Goal: Transaction & Acquisition: Purchase product/service

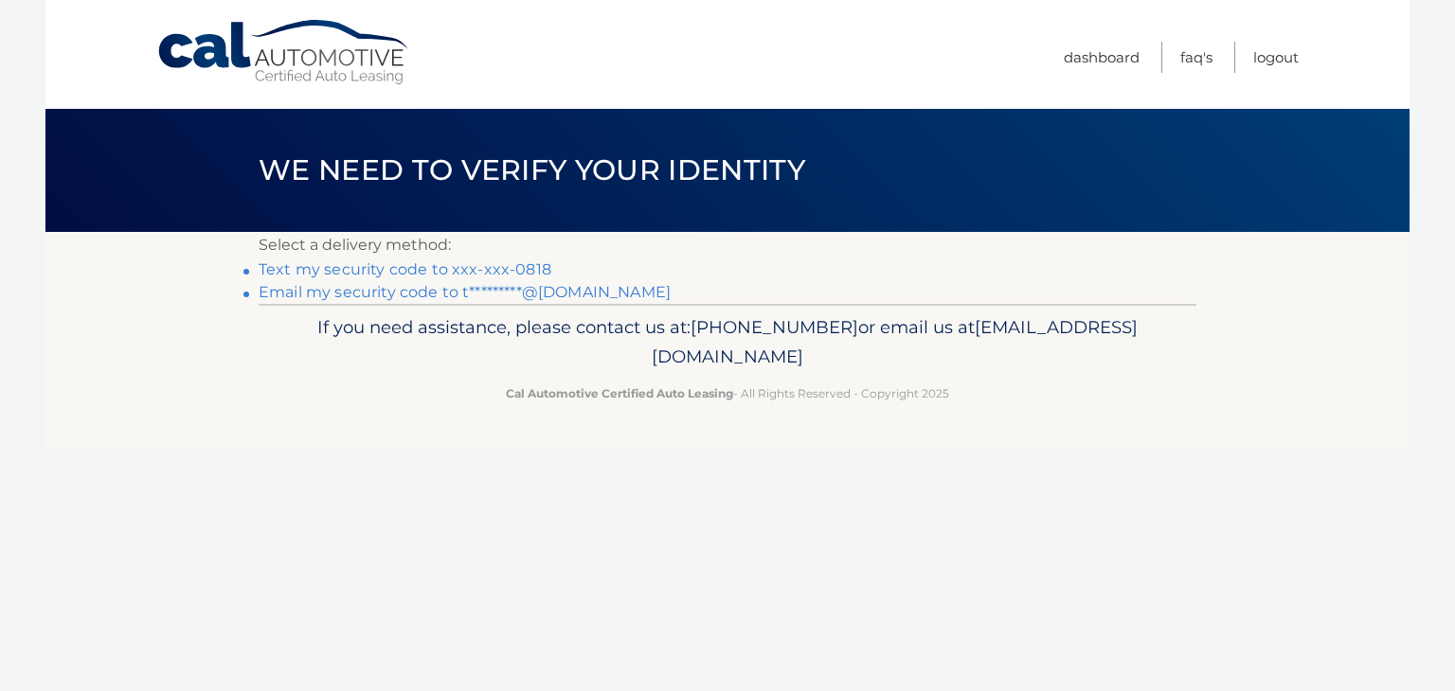
click at [505, 257] on p "Select a delivery method:" at bounding box center [727, 245] width 937 height 27
click at [500, 263] on link "Text my security code to xxx-xxx-0818" at bounding box center [405, 269] width 293 height 18
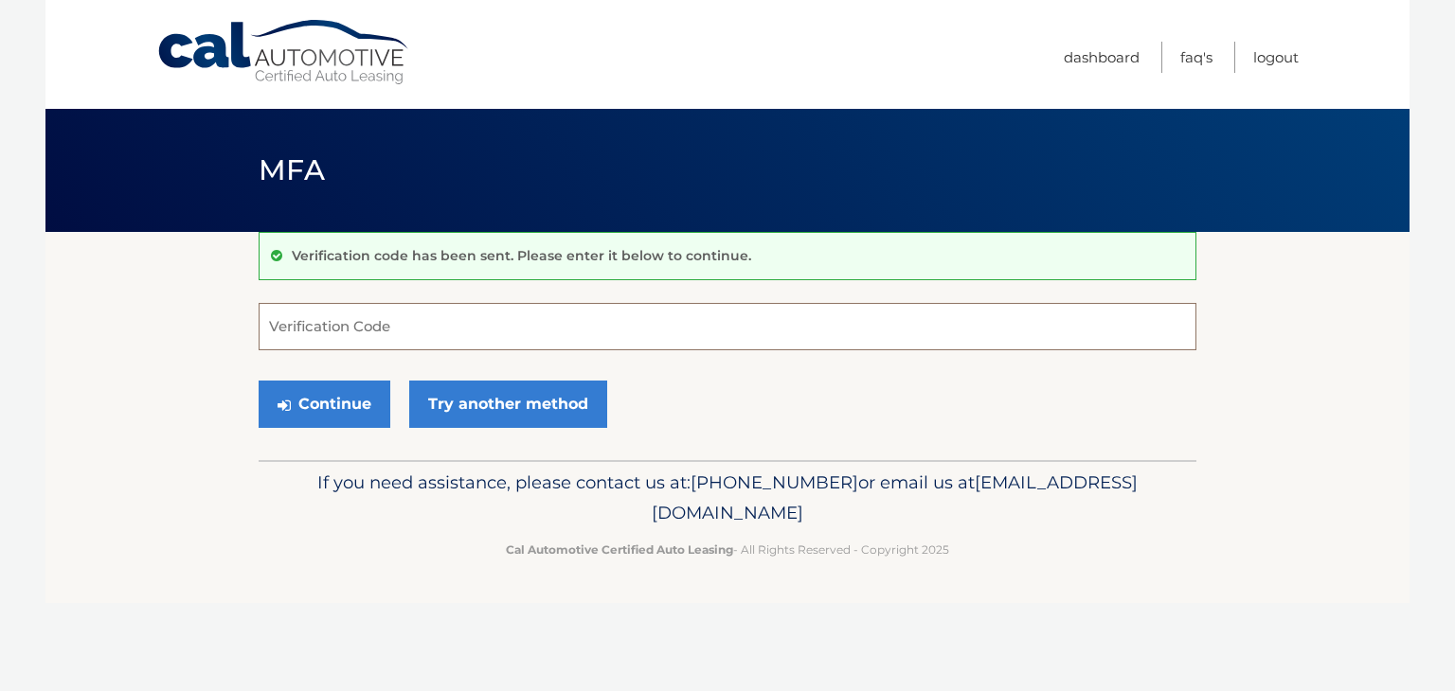
click at [414, 329] on input "Verification Code" at bounding box center [727, 326] width 937 height 47
type input "303556"
click at [355, 397] on button "Continue" at bounding box center [325, 404] width 132 height 47
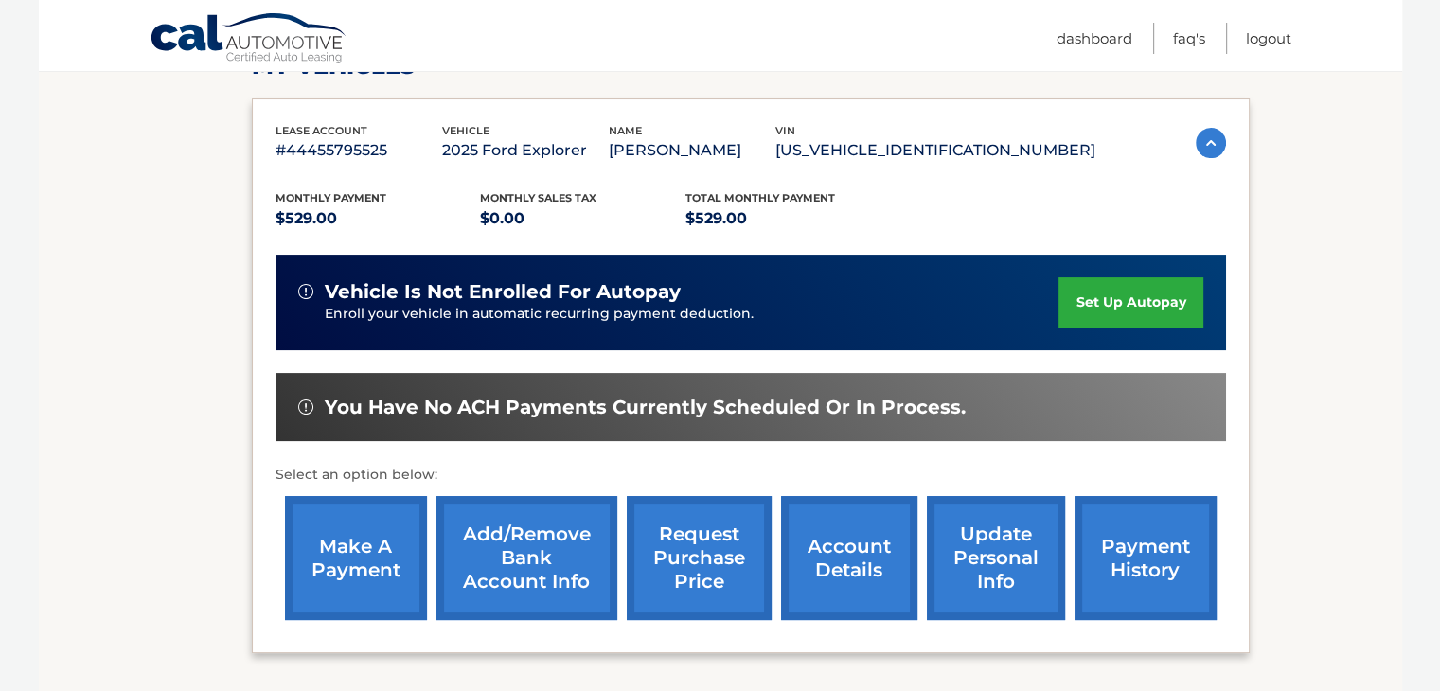
scroll to position [295, 0]
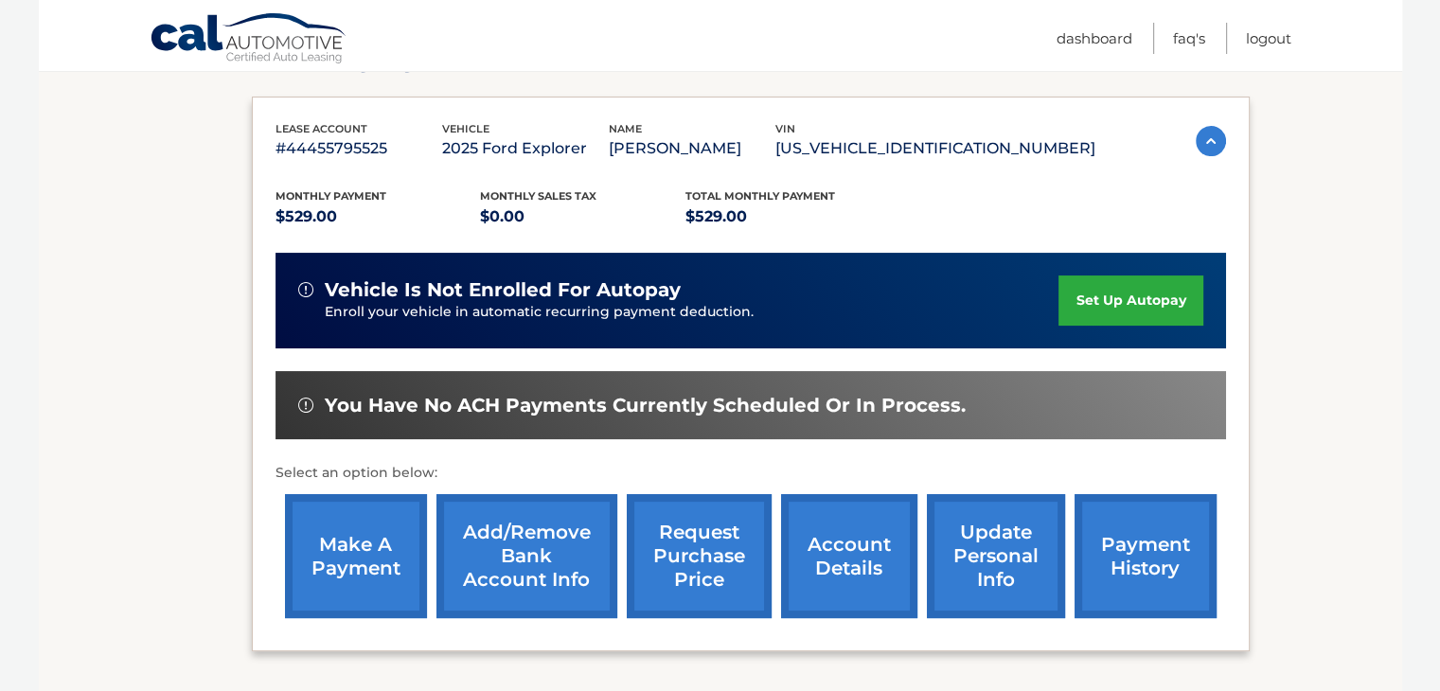
click at [351, 547] on link "make a payment" at bounding box center [356, 556] width 142 height 124
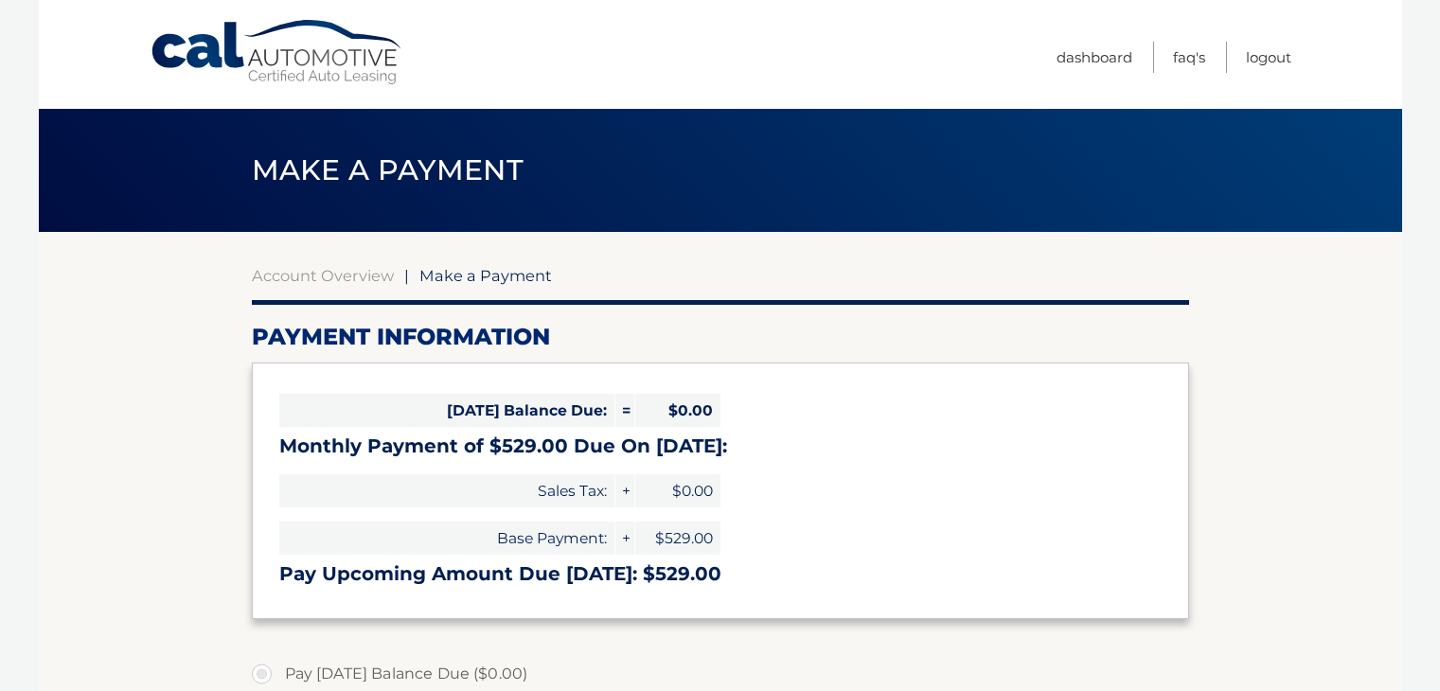
select select "YjRkZDlmMjUtMmZjMC00ODdlLWJmYjMtNDA4ODA0NmEzY2M0"
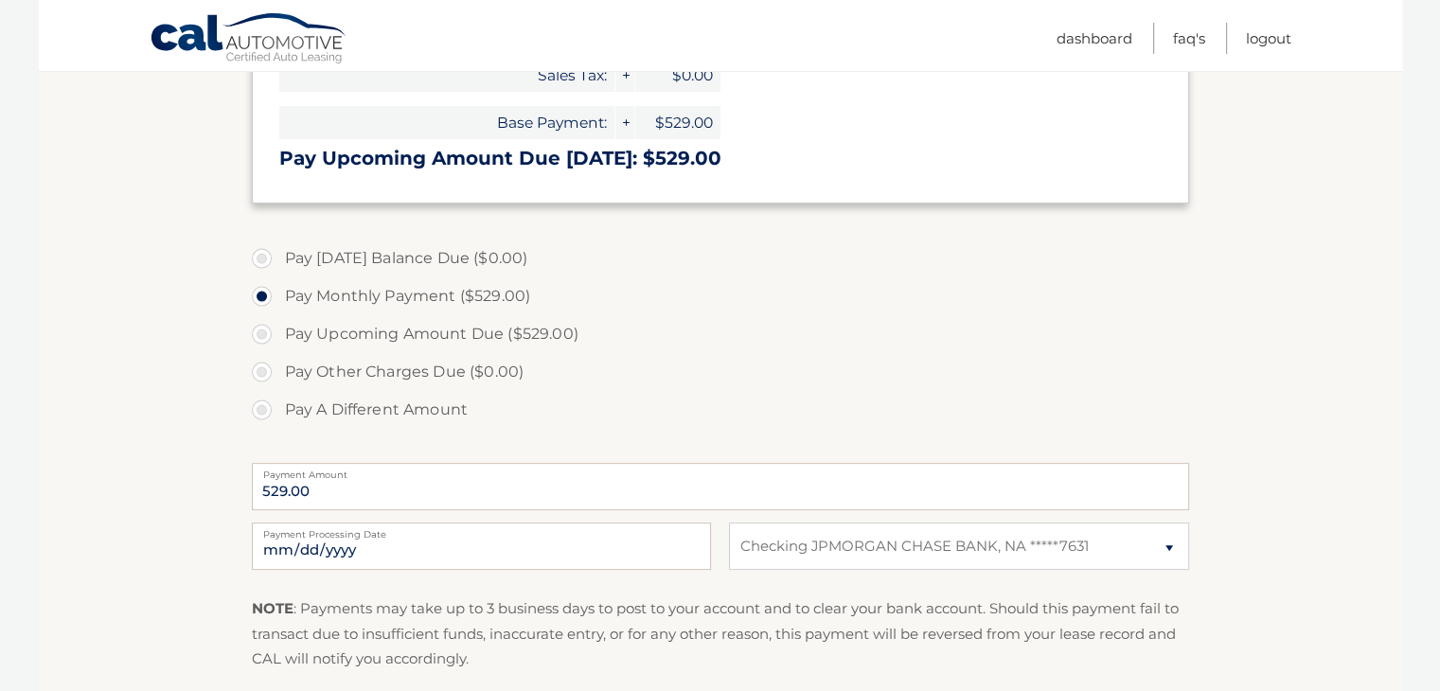
scroll to position [417, 0]
click at [379, 545] on input "2025-10-06" at bounding box center [481, 545] width 459 height 47
type input "2025-10-17"
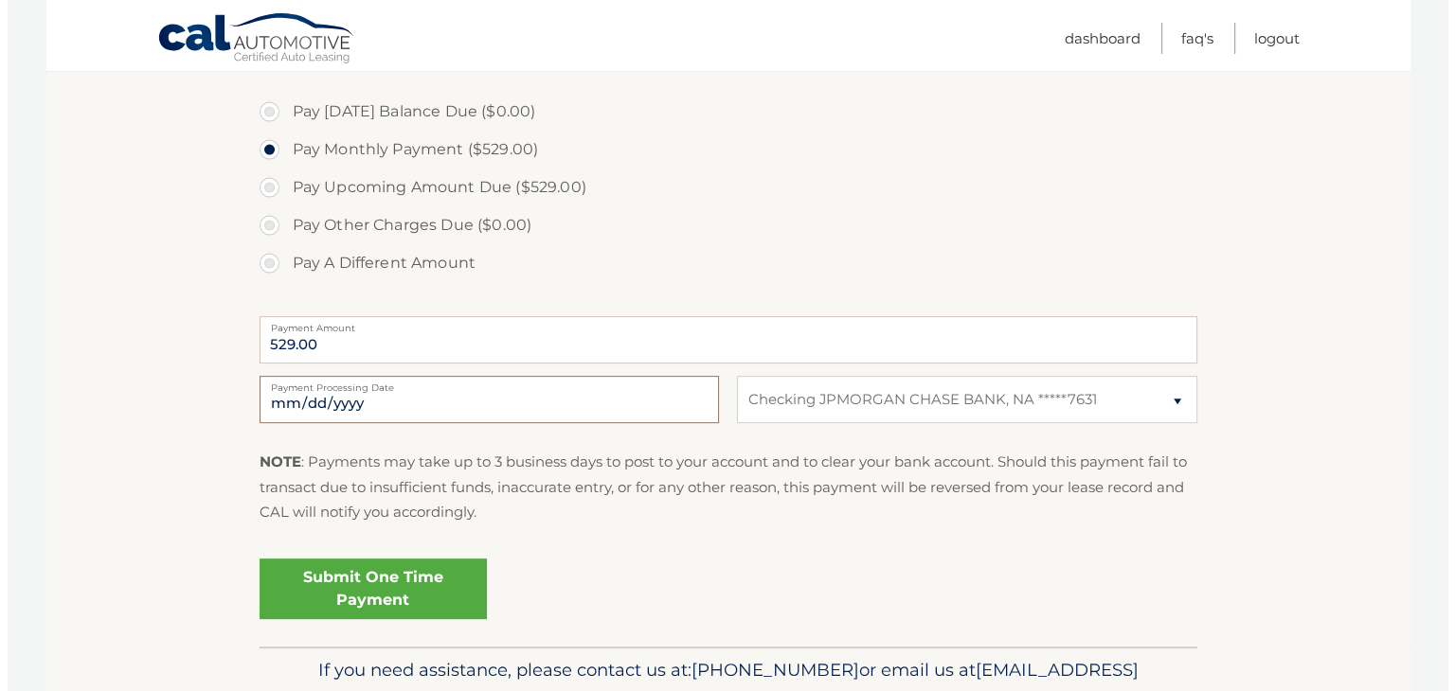
scroll to position [563, 0]
click at [347, 592] on link "Submit One Time Payment" at bounding box center [365, 588] width 227 height 61
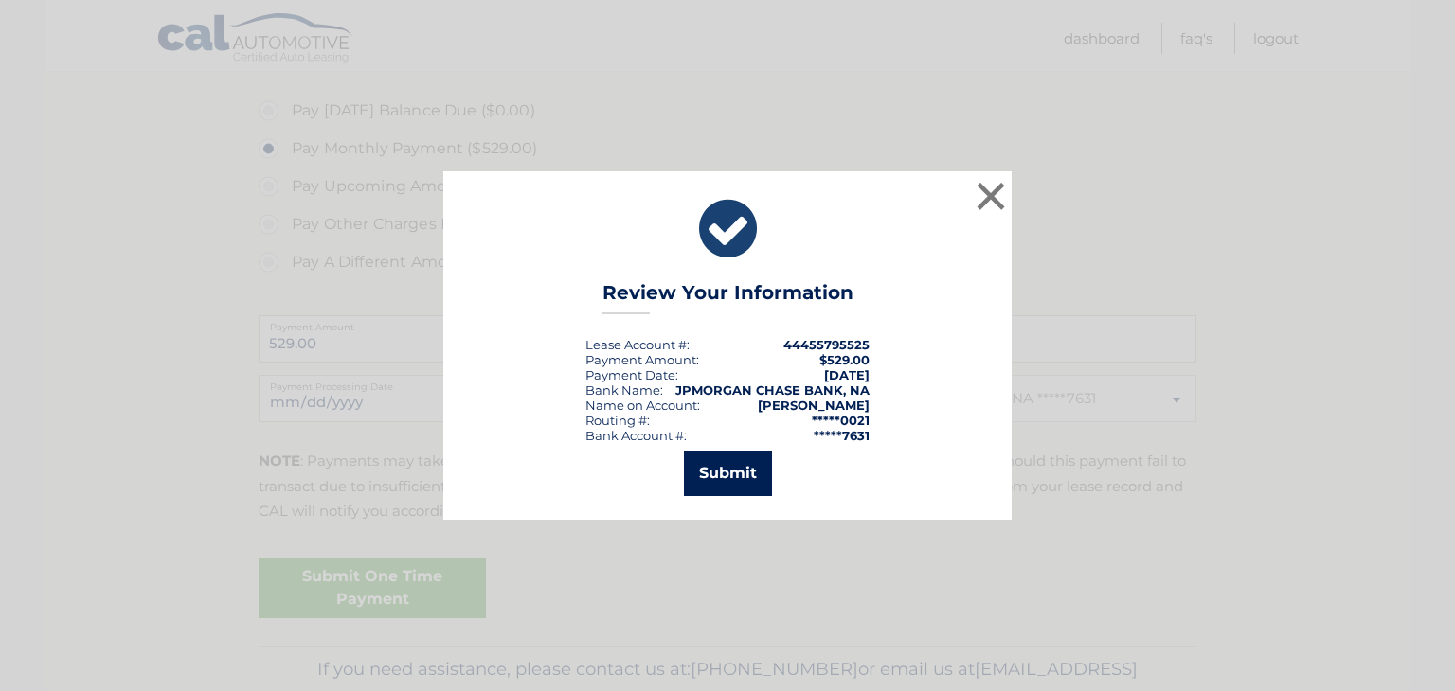
click at [723, 473] on button "Submit" at bounding box center [728, 473] width 88 height 45
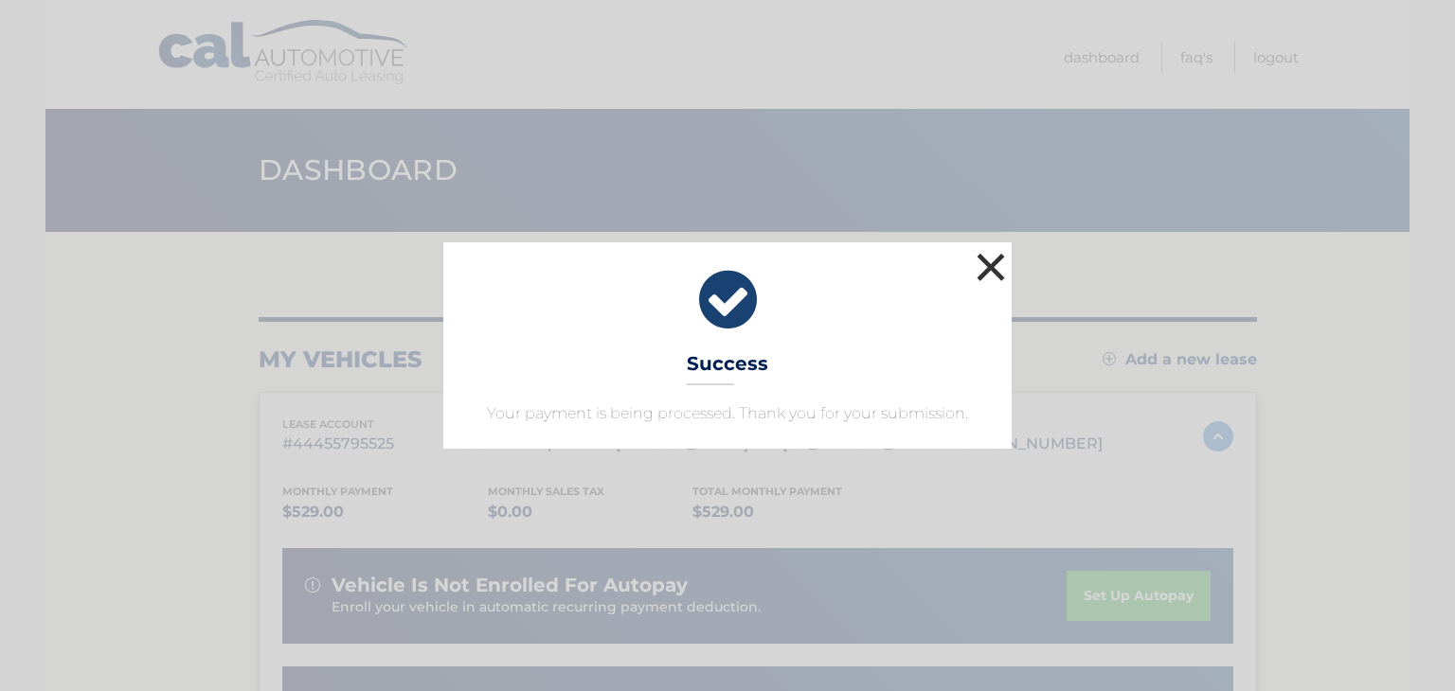
click at [991, 260] on button "×" at bounding box center [991, 267] width 38 height 38
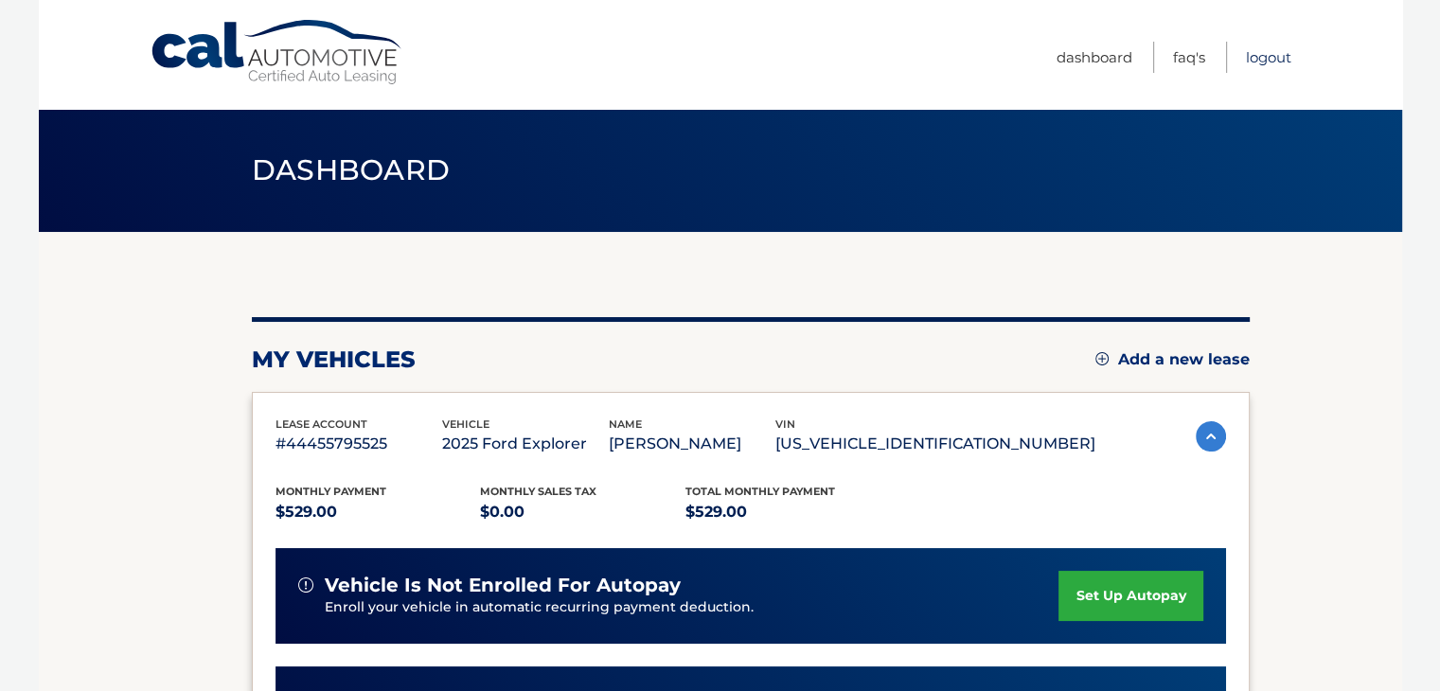
click at [1267, 58] on link "Logout" at bounding box center [1268, 57] width 45 height 31
